Goal: Task Accomplishment & Management: Complete application form

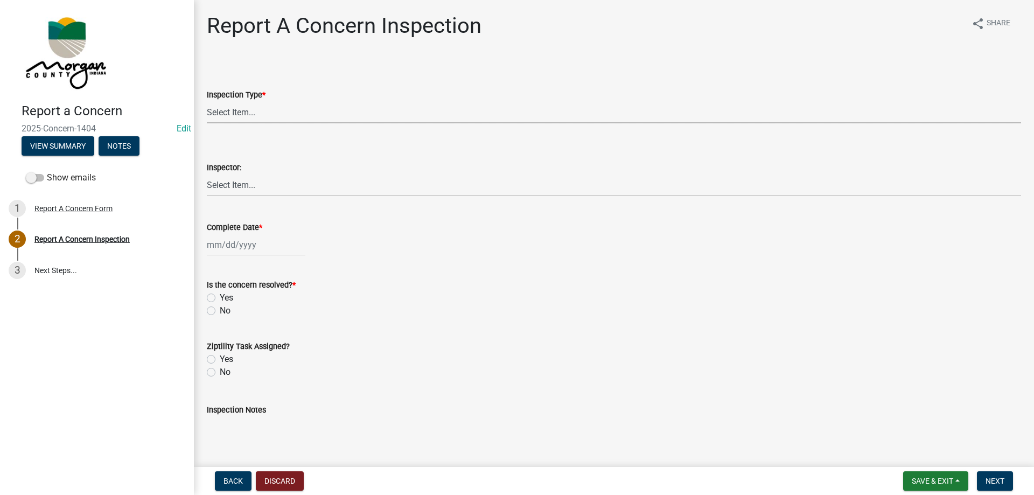
drag, startPoint x: 0, startPoint y: 0, endPoint x: 246, endPoint y: 110, distance: 269.5
click at [246, 110] on select "Select Item... Pot Hole Patching Ditch Tree Sign Mowing Culvert Other" at bounding box center [614, 112] width 814 height 22
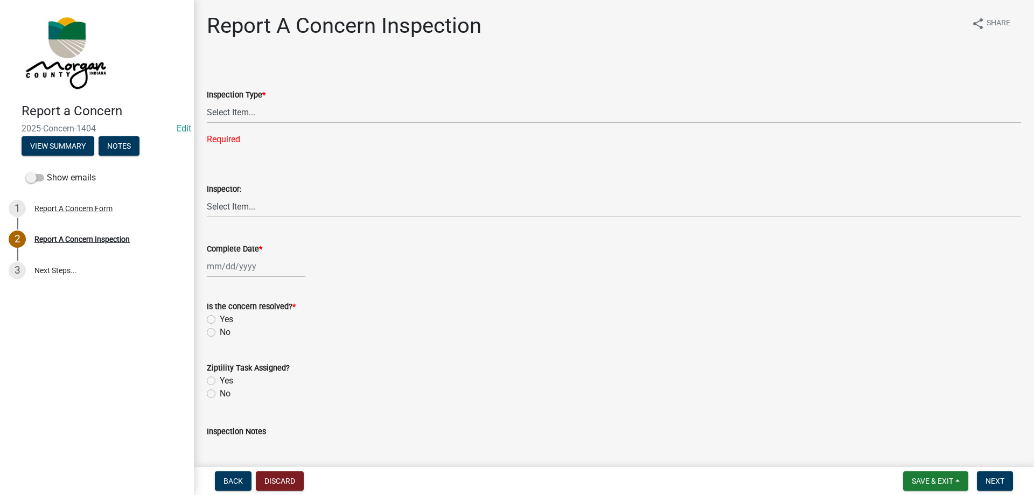
click at [499, 284] on wm-data-entity-input-list "Inspection Type * Select Item... Pot Hole Patching Ditch Tree Sign Mowing Culve…" at bounding box center [614, 318] width 814 height 516
click at [241, 111] on select "Select Item... Pot Hole Patching Ditch Tree Sign Mowing Culvert Other" at bounding box center [614, 112] width 814 height 22
click at [207, 101] on select "Select Item... Pot Hole Patching Ditch Tree Sign Mowing Culvert Other" at bounding box center [614, 112] width 814 height 22
select select "ae45dafc-71fa-4eb1-9c8e-c75b19ef8934"
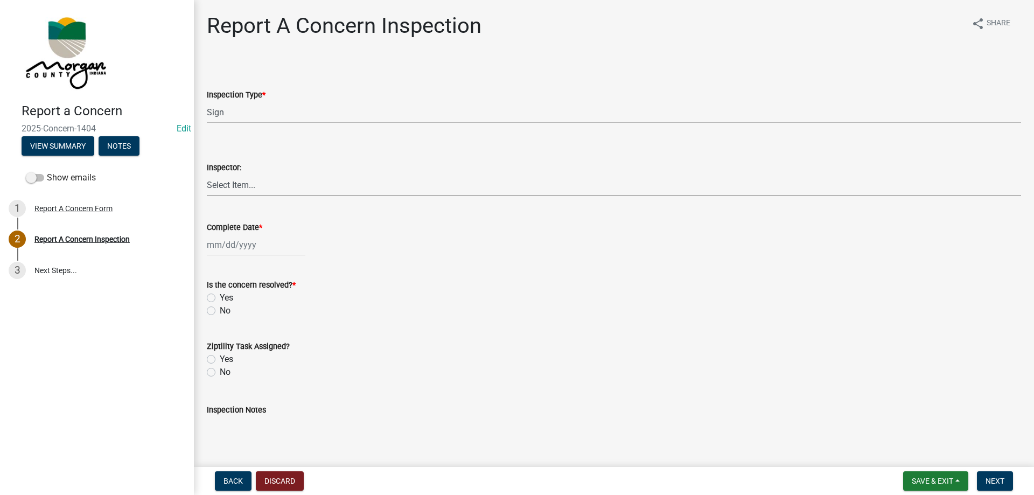
click at [242, 189] on select "Select Item... [PERSON_NAME] [PERSON_NAME] [PERSON_NAME] [PERSON_NAME] [PERSON_…" at bounding box center [614, 185] width 814 height 22
click at [207, 174] on select "Select Item... [PERSON_NAME] [PERSON_NAME] [PERSON_NAME] [PERSON_NAME] [PERSON_…" at bounding box center [614, 185] width 814 height 22
select select "8bda91b2-ac7b-41e2-ae5b-cef6dd645a83"
click at [243, 224] on label "Complete Date *" at bounding box center [234, 228] width 55 height 8
click at [243, 234] on input "Complete Date *" at bounding box center [256, 245] width 99 height 22
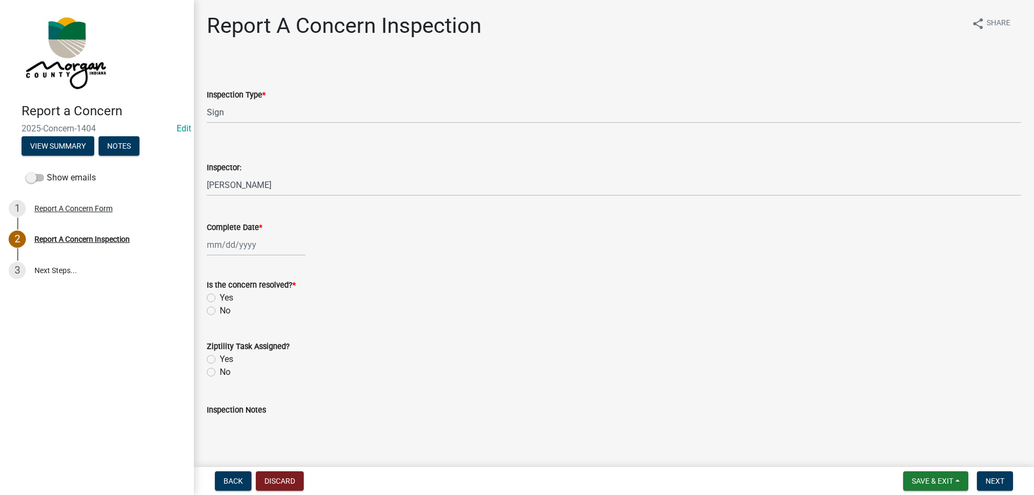
select select "10"
select select "2025"
drag, startPoint x: 243, startPoint y: 223, endPoint x: 250, endPoint y: 249, distance: 26.8
click at [250, 249] on input "Complete Date *" at bounding box center [256, 245] width 99 height 22
click at [257, 243] on input "Complete Date *" at bounding box center [256, 245] width 99 height 22
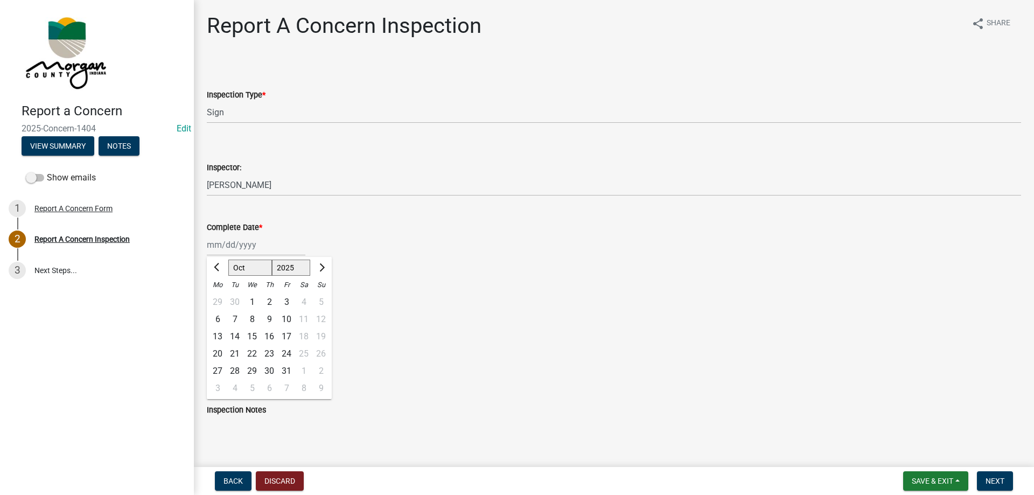
click at [207, 317] on div "Report A Concern Inspection share Share Inspection Type * Select Item... Pot Ho…" at bounding box center [614, 289] width 831 height 552
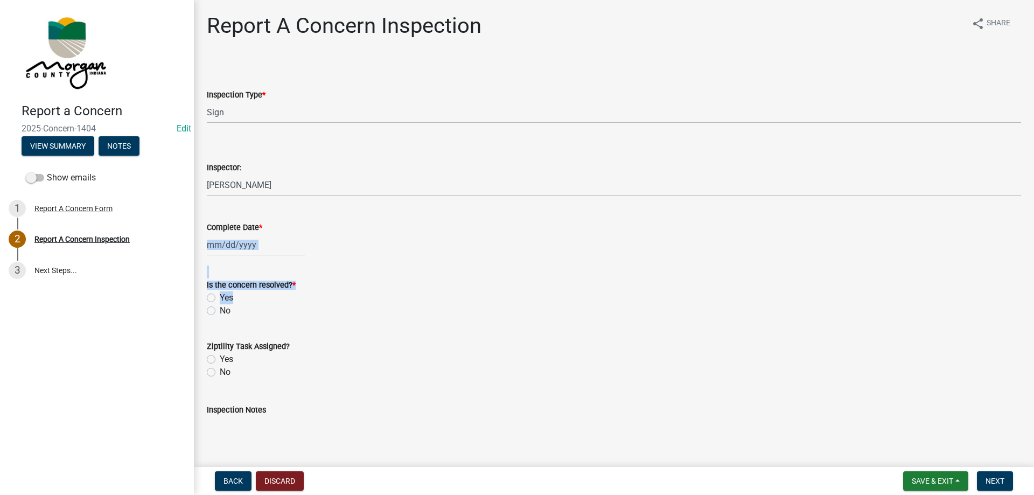
select select "10"
select select "2025"
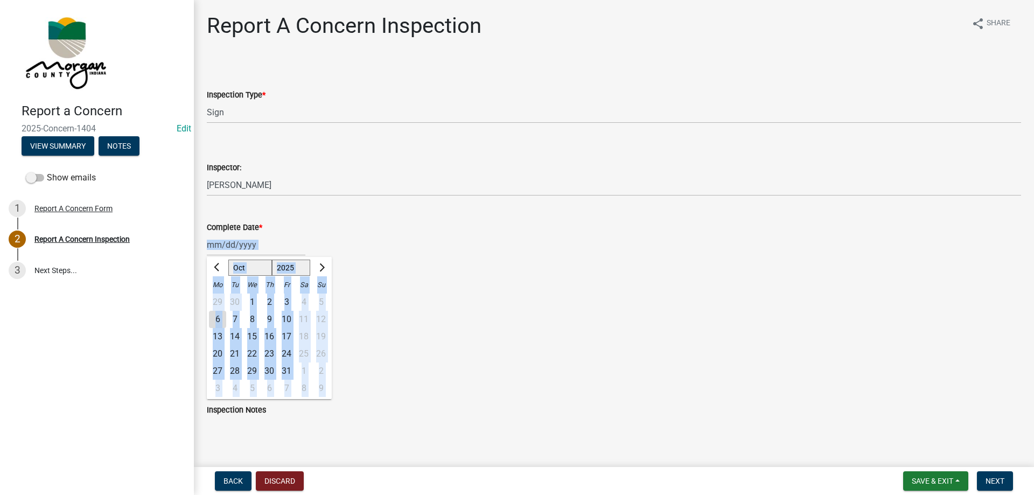
click at [234, 252] on div "[PERSON_NAME] Feb Mar Apr [PERSON_NAME][DATE] Oct Nov [DATE] 1526 1527 1528 152…" at bounding box center [256, 245] width 99 height 22
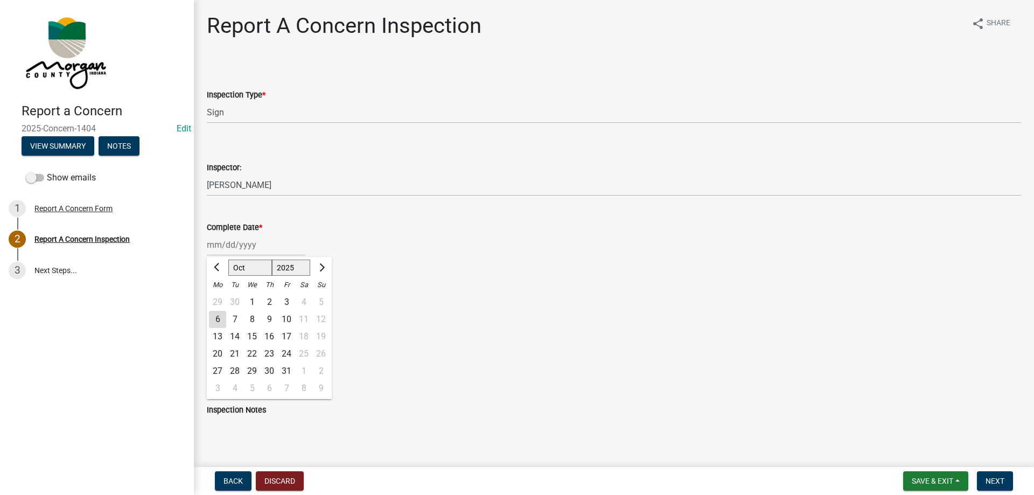
click at [215, 318] on div "6" at bounding box center [217, 319] width 17 height 17
type input "[DATE]"
click at [220, 295] on label "Yes" at bounding box center [226, 297] width 13 height 13
click at [220, 295] on input "Yes" at bounding box center [223, 294] width 7 height 7
radio input "true"
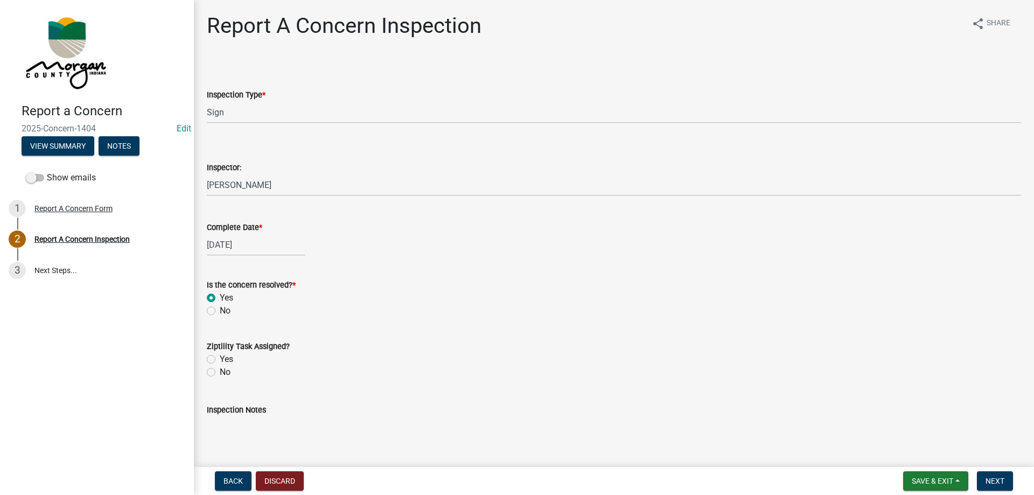
click at [220, 370] on label "No" at bounding box center [225, 372] width 11 height 13
click at [220, 370] on input "No" at bounding box center [223, 369] width 7 height 7
radio input "true"
click at [250, 420] on textarea "Inspection Notes" at bounding box center [614, 441] width 814 height 51
type textarea "d"
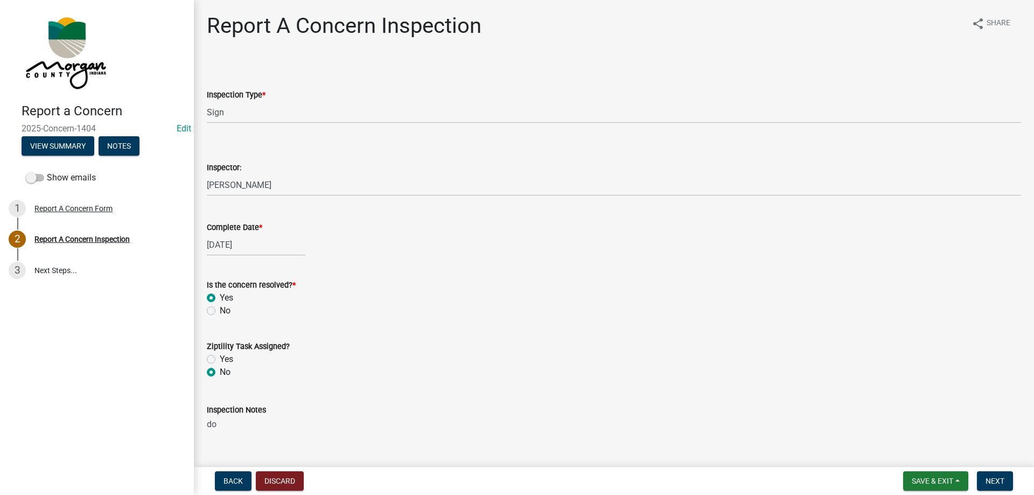
type textarea "d"
type textarea "reported for documentation"
click at [995, 480] on span "Next" at bounding box center [995, 481] width 19 height 9
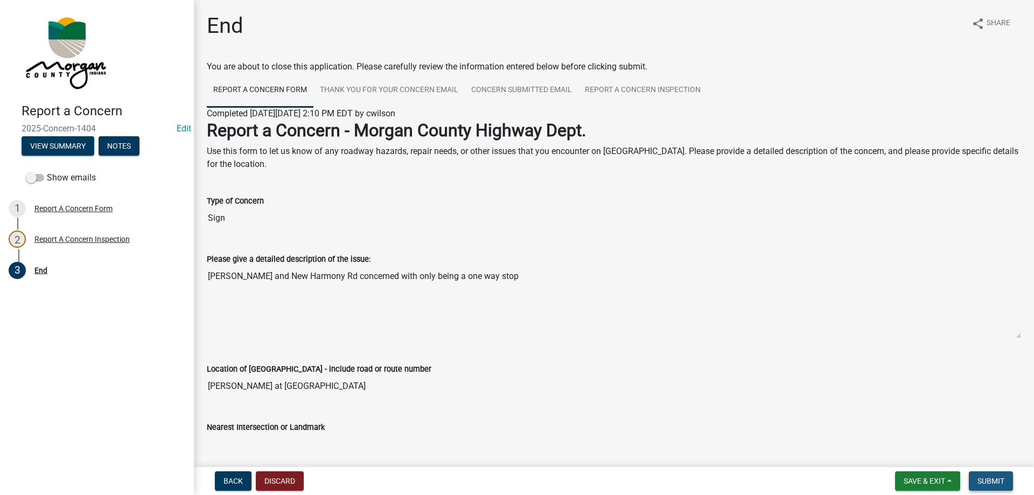
click at [1005, 479] on button "Submit" at bounding box center [991, 480] width 44 height 19
